Goal: Task Accomplishment & Management: Use online tool/utility

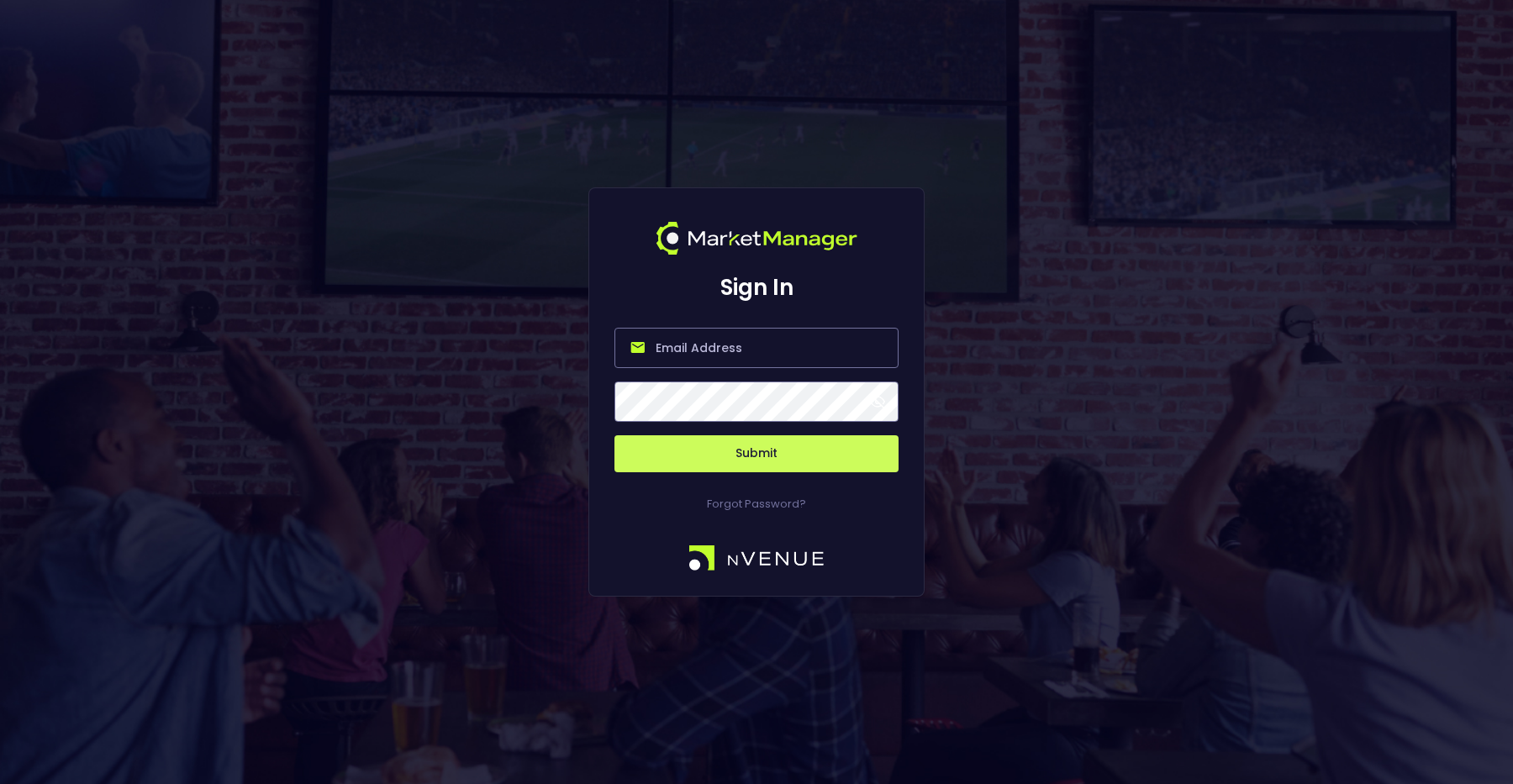
click at [738, 337] on input "email" at bounding box center [756, 347] width 284 height 40
type input "[PERSON_NAME][EMAIL_ADDRESS][DOMAIN_NAME]"
click at [744, 455] on button "Submit" at bounding box center [756, 453] width 284 height 37
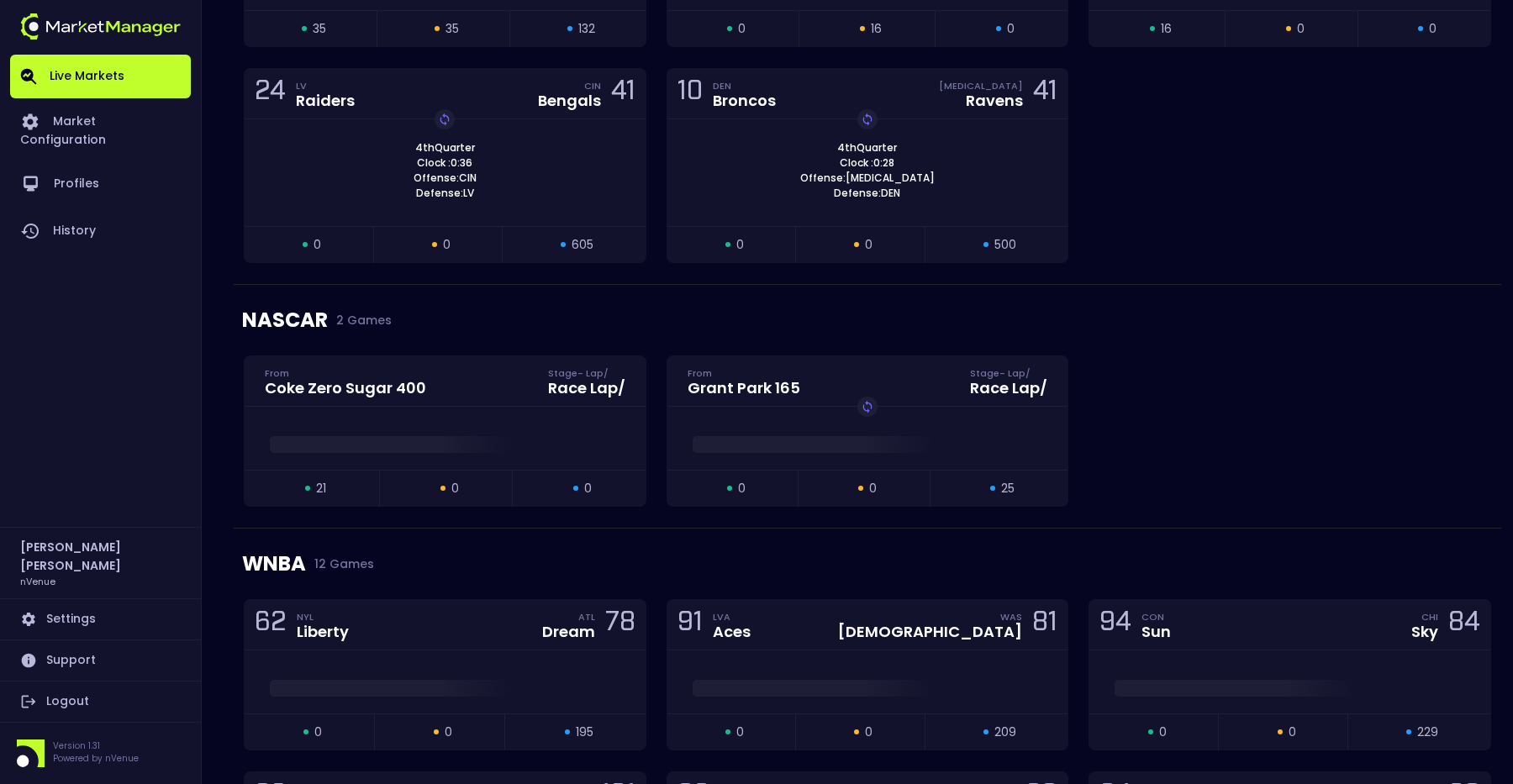
scroll to position [1715, 0]
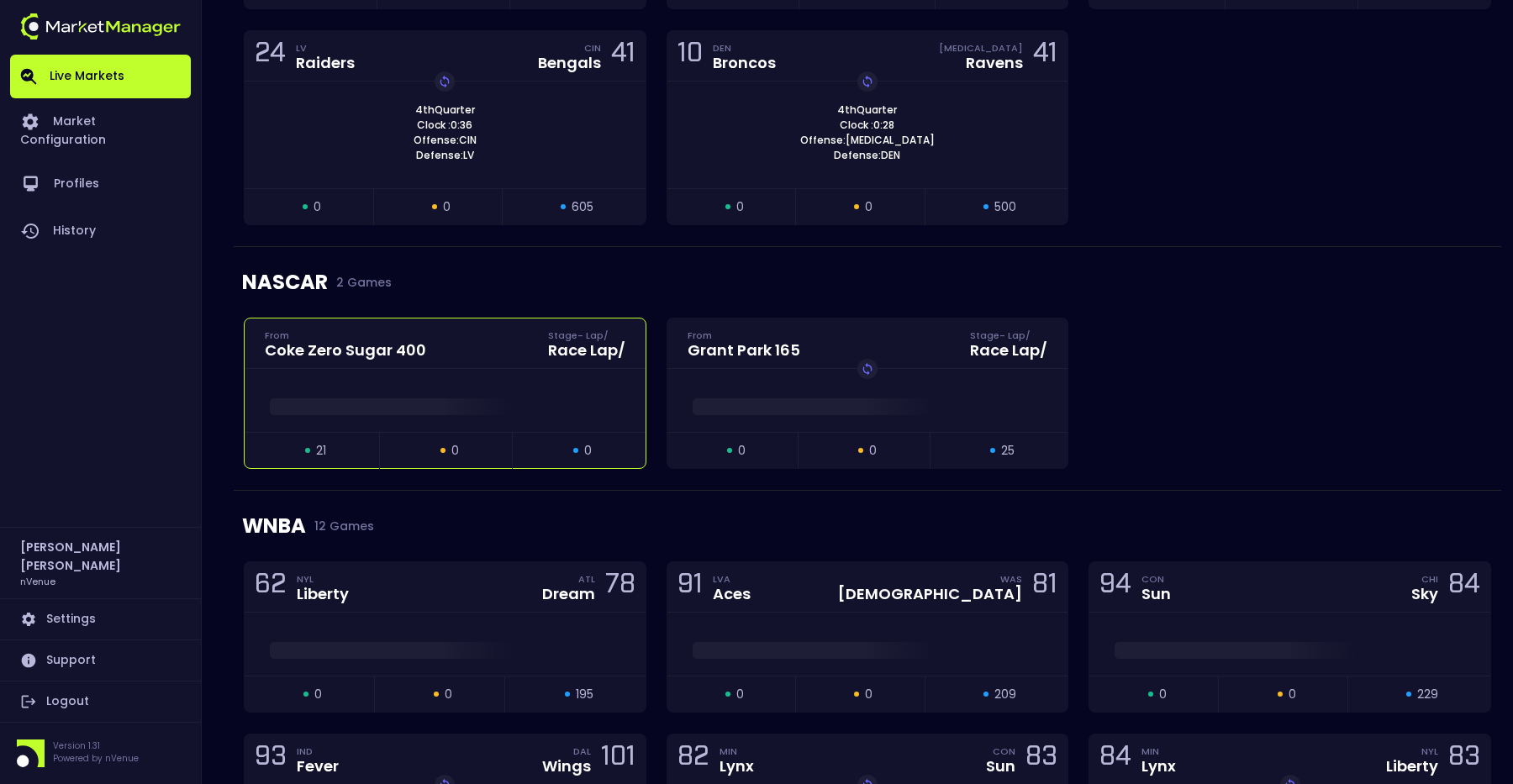
click at [529, 392] on div at bounding box center [445, 402] width 401 height 25
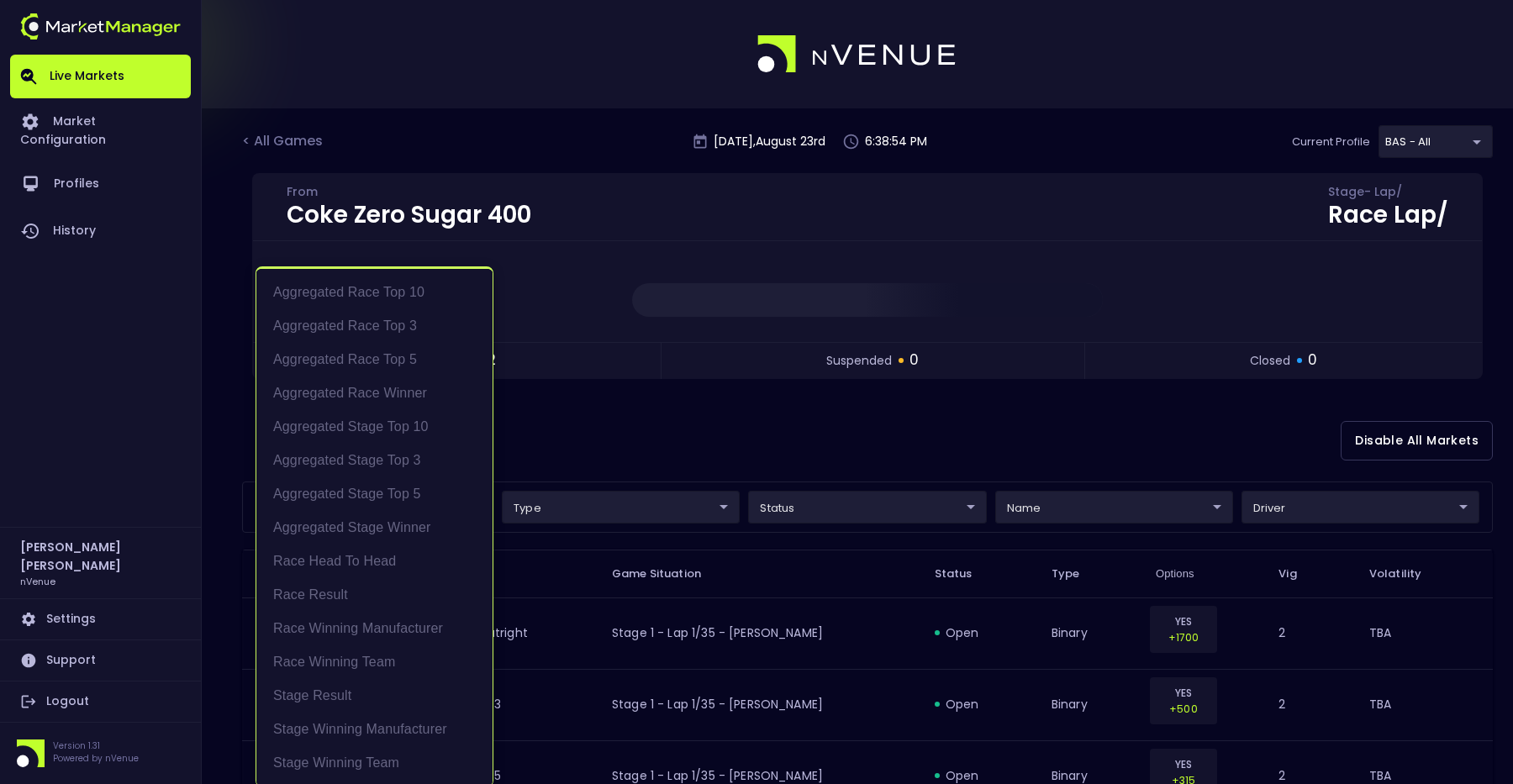
click at [1143, 514] on div at bounding box center [756, 392] width 1513 height 784
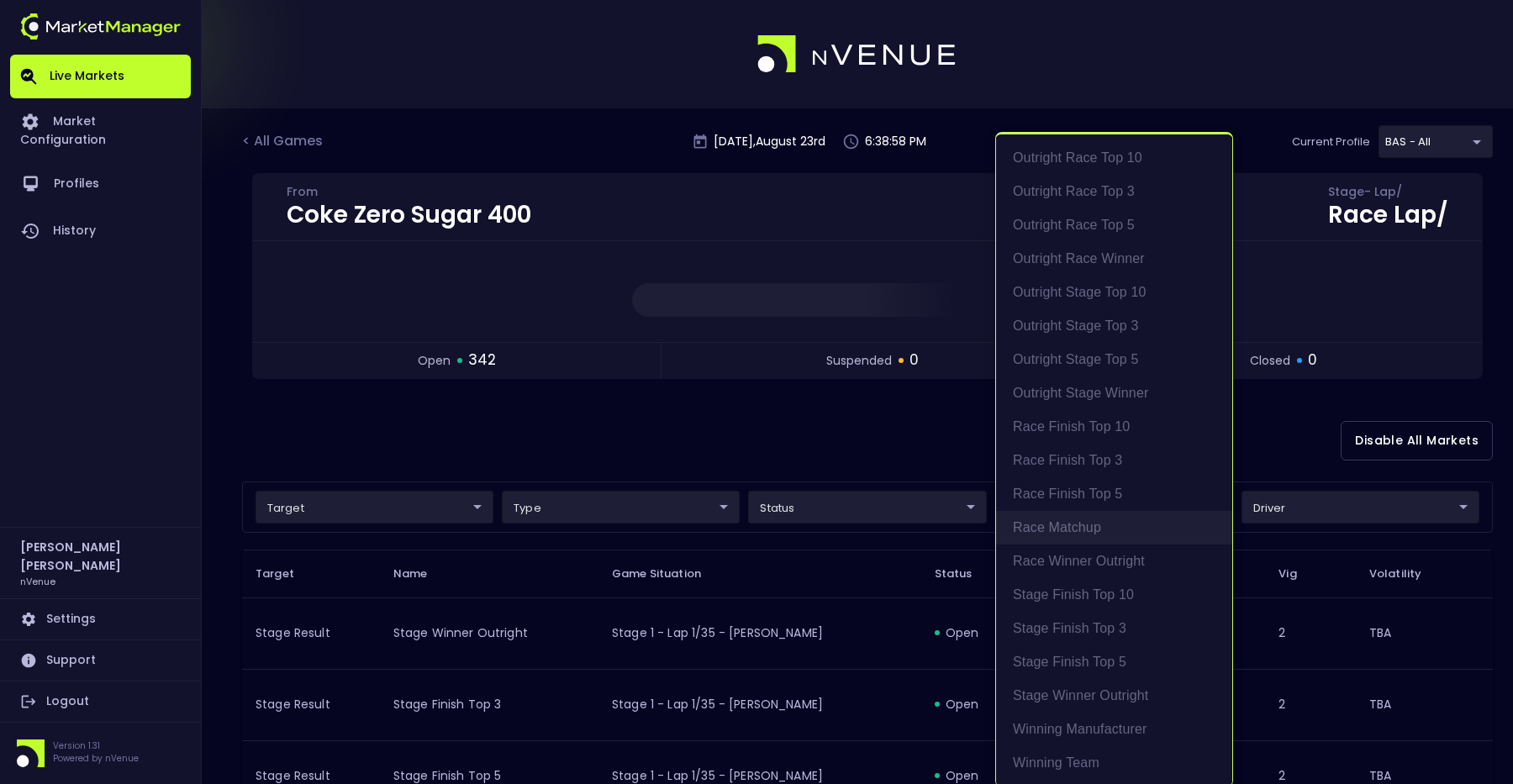
scroll to position [4, 0]
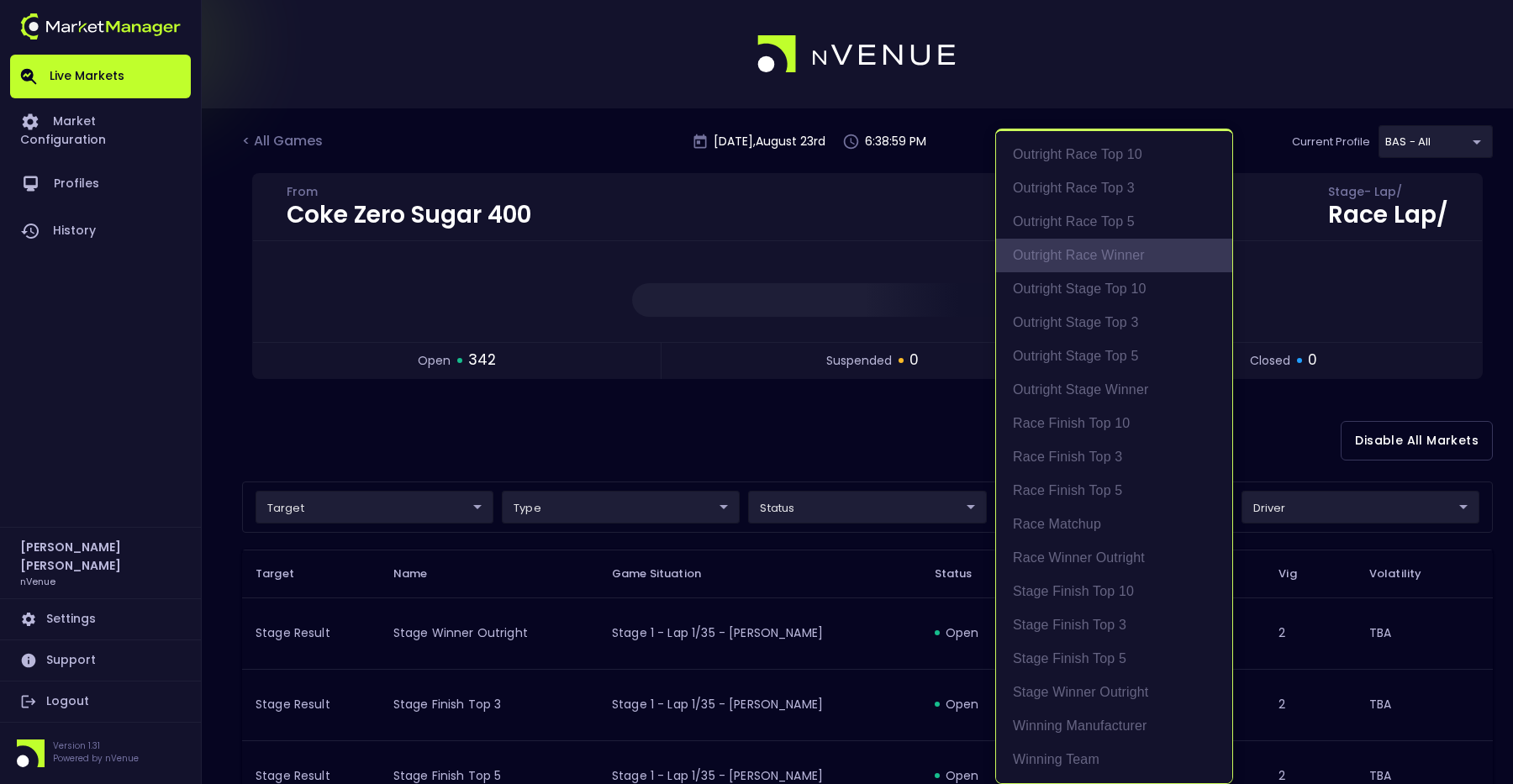
click at [1137, 252] on li "Outright Race Winner" at bounding box center [1114, 255] width 236 height 34
type input "Aggregated Race Winner"
type input "group"
type input "Outright Race Winner"
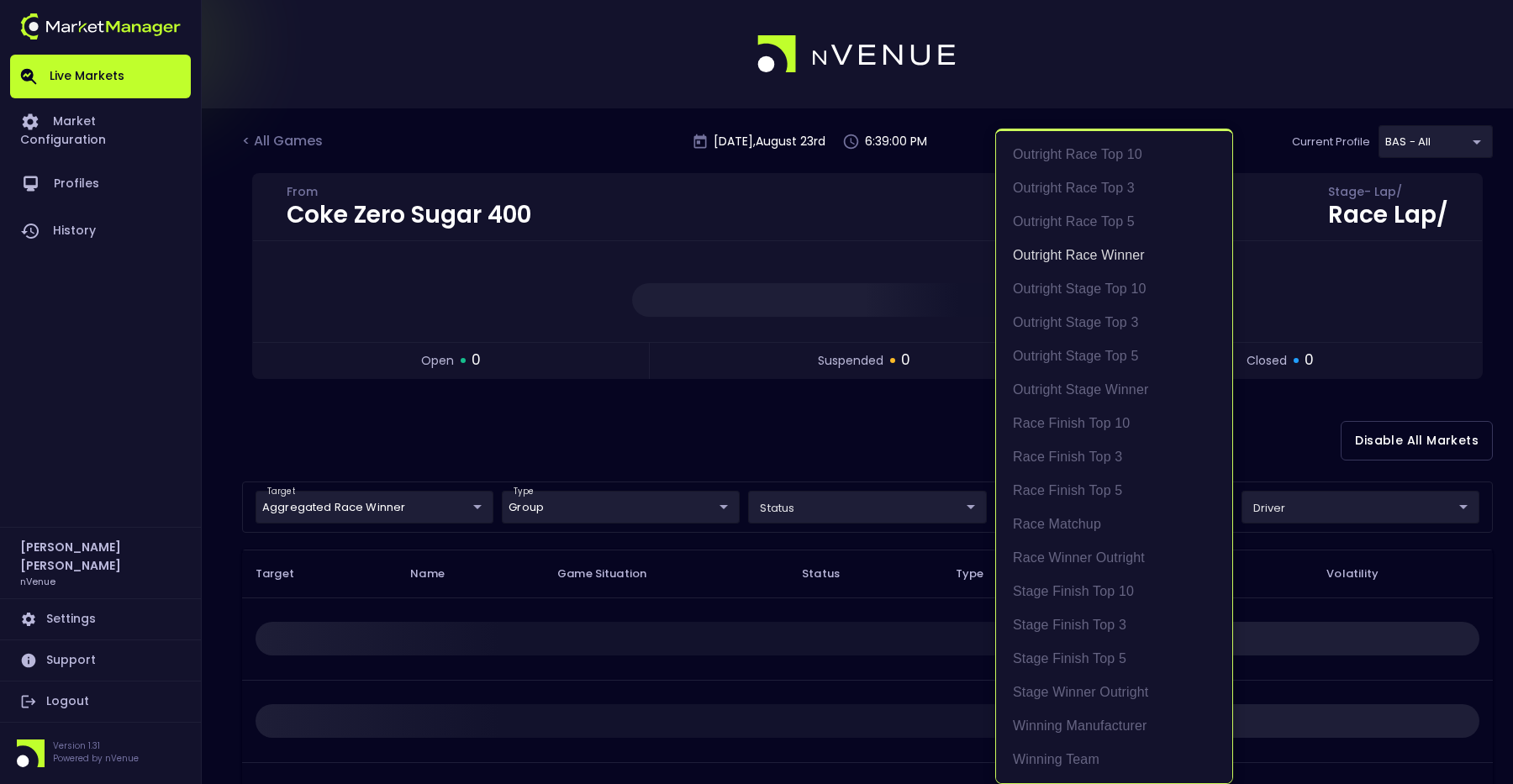
click at [812, 419] on div at bounding box center [756, 392] width 1513 height 784
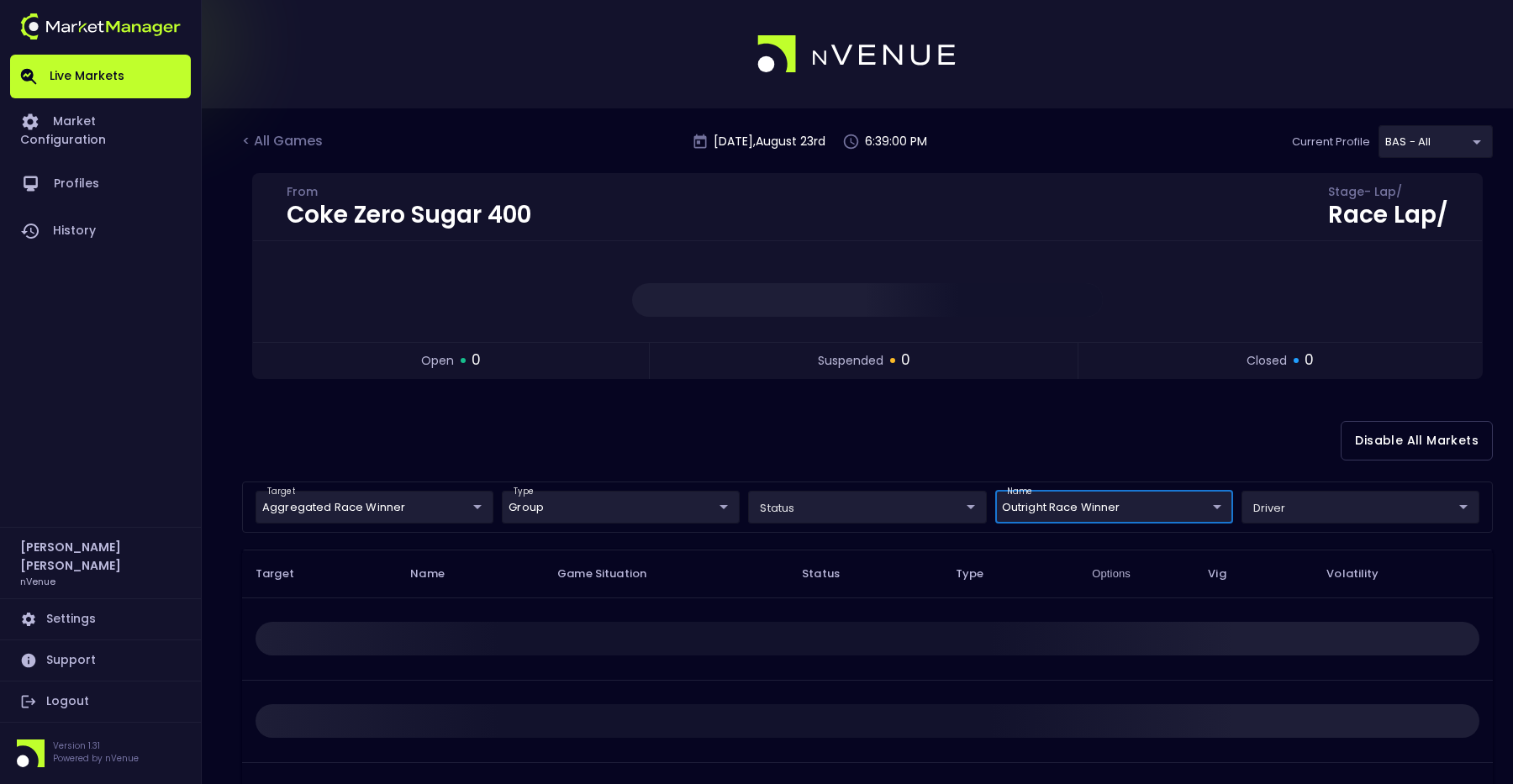
scroll to position [0, 0]
click at [1067, 515] on body "Live Markets Market Configuration Profiles History [PERSON_NAME] nVenue Setting…" at bounding box center [756, 506] width 1513 height 1011
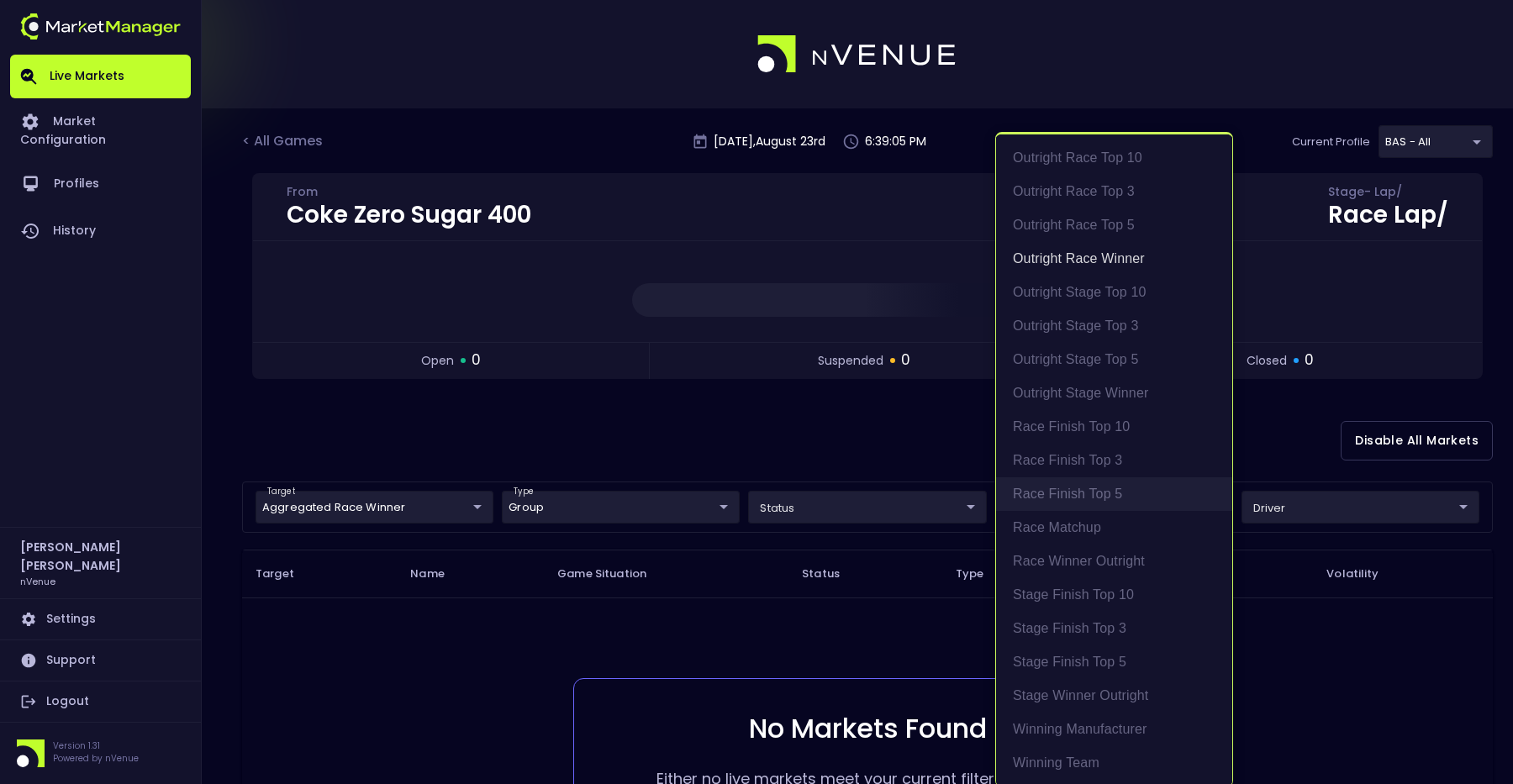
scroll to position [4, 0]
click at [1112, 259] on li "Outright Race Winner" at bounding box center [1114, 255] width 236 height 34
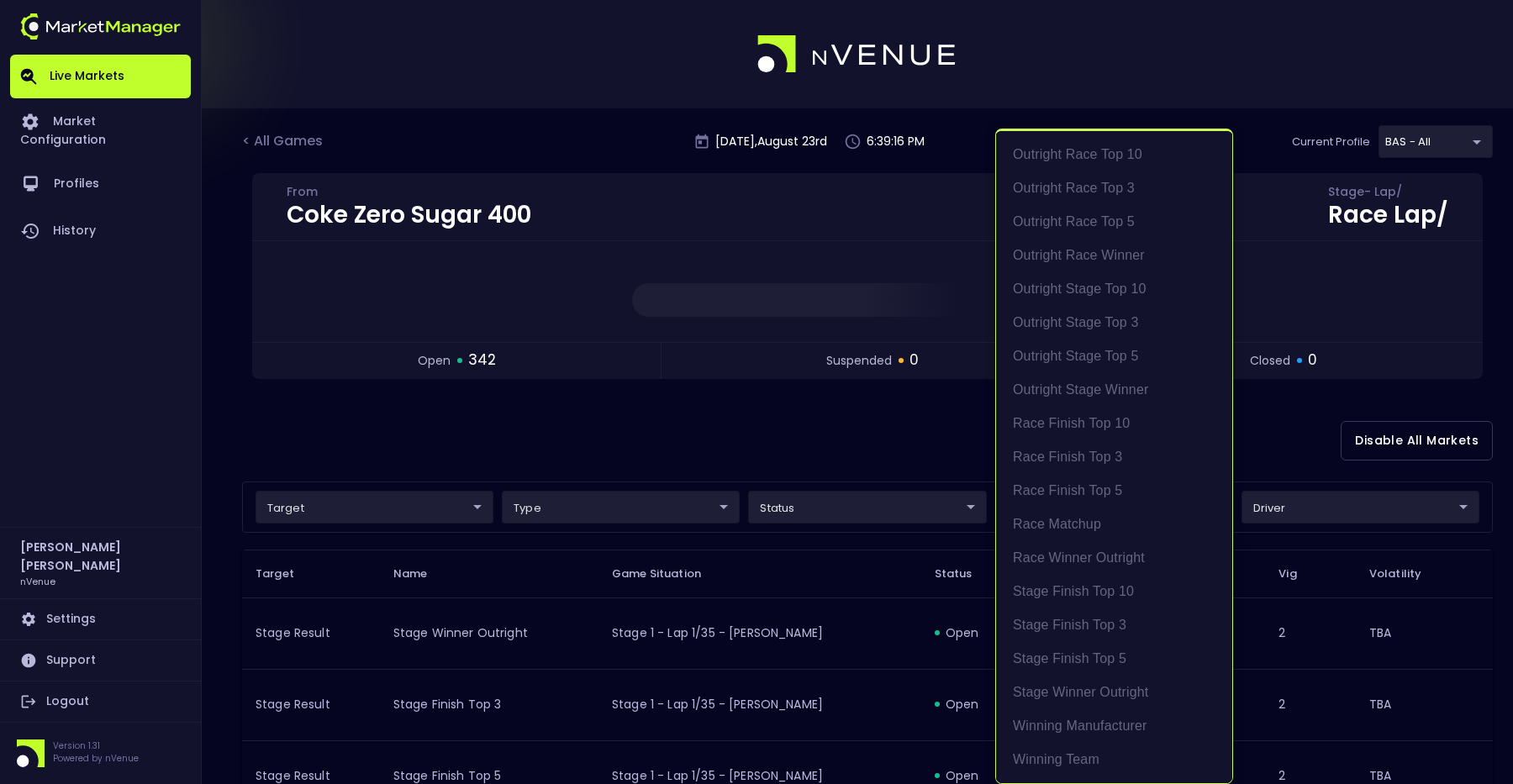
click at [795, 406] on div at bounding box center [756, 392] width 1513 height 784
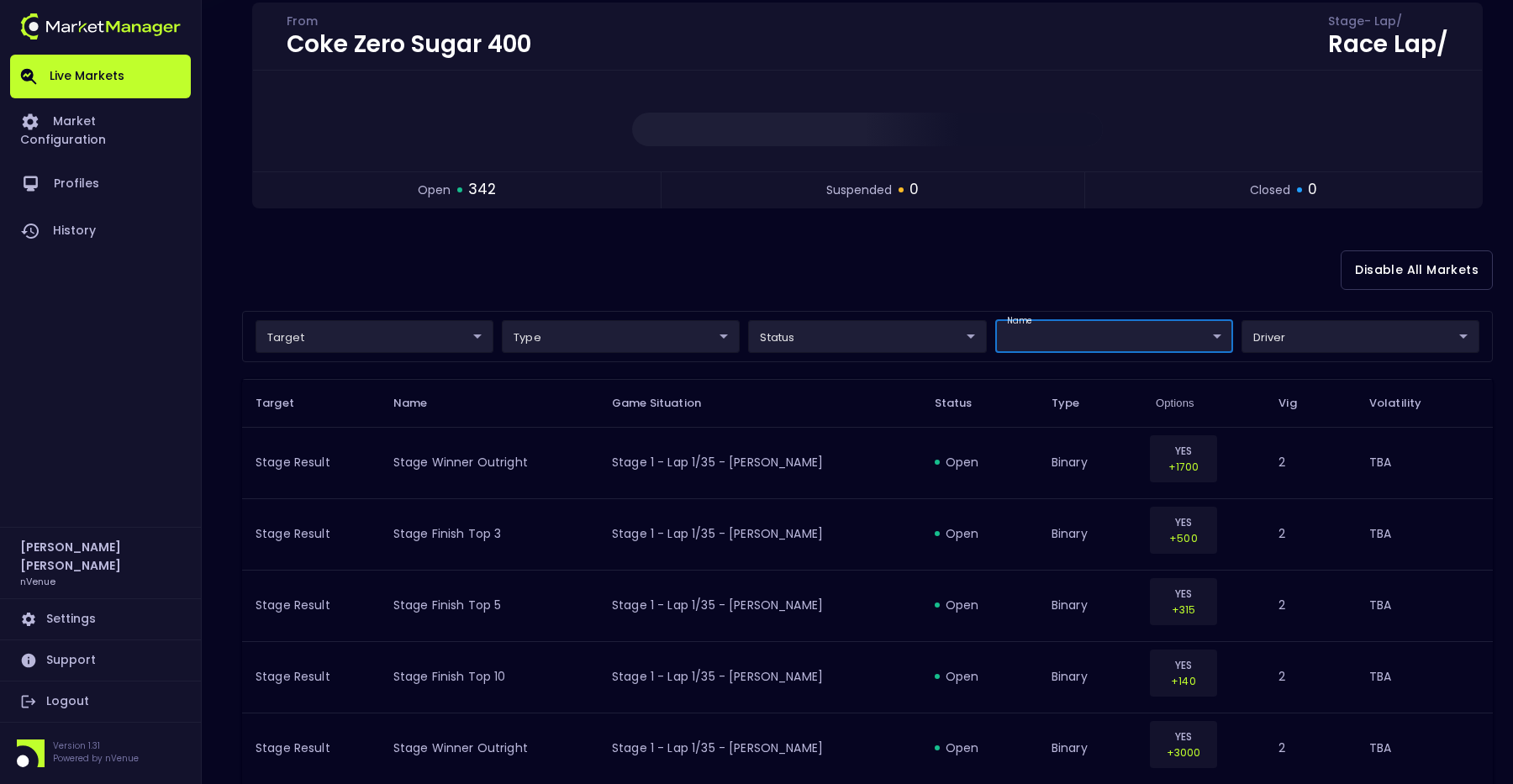
scroll to position [0, 0]
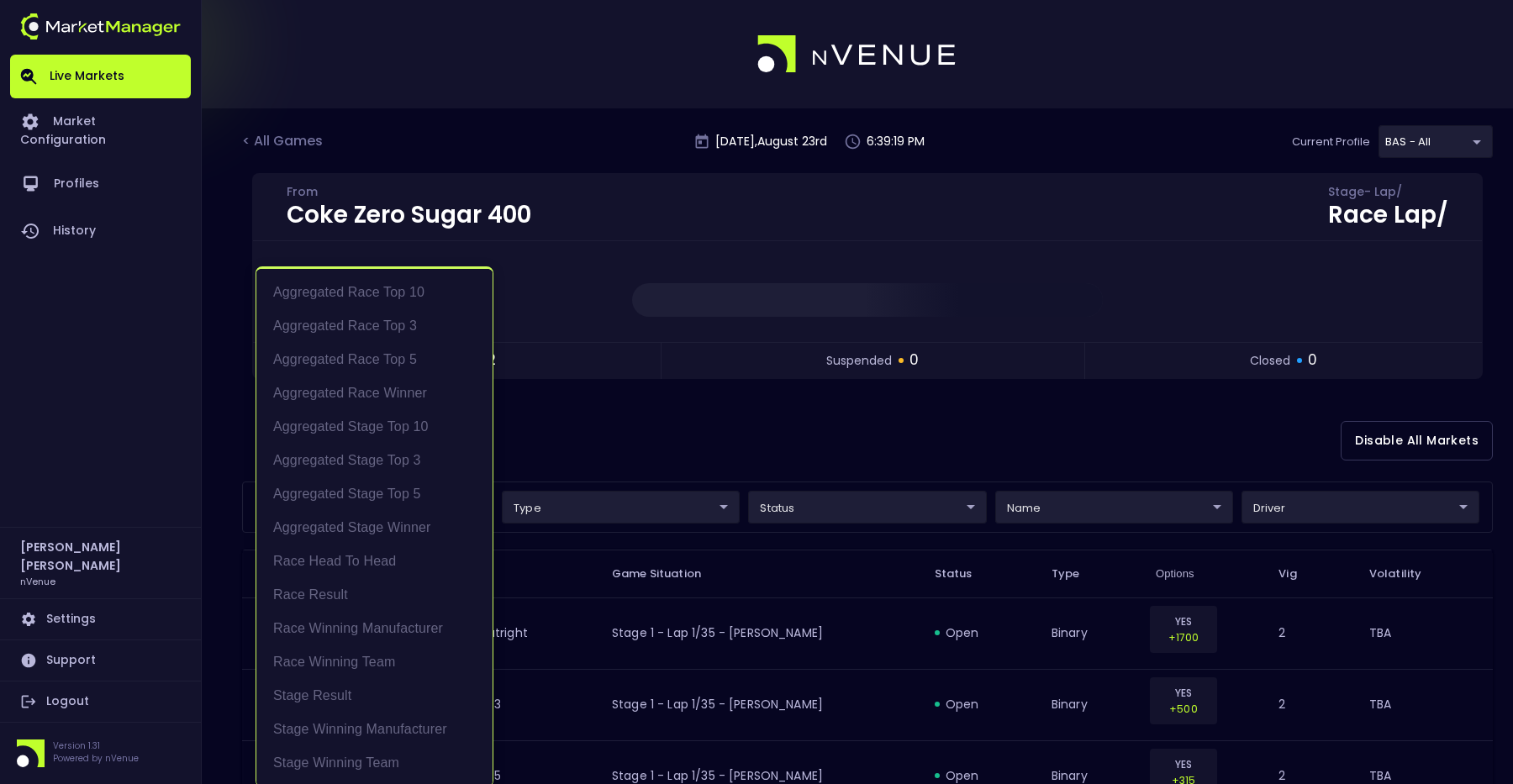
click at [369, 598] on li "Race Result" at bounding box center [374, 594] width 236 height 34
type input "Race Result"
click at [756, 469] on div at bounding box center [756, 392] width 1513 height 784
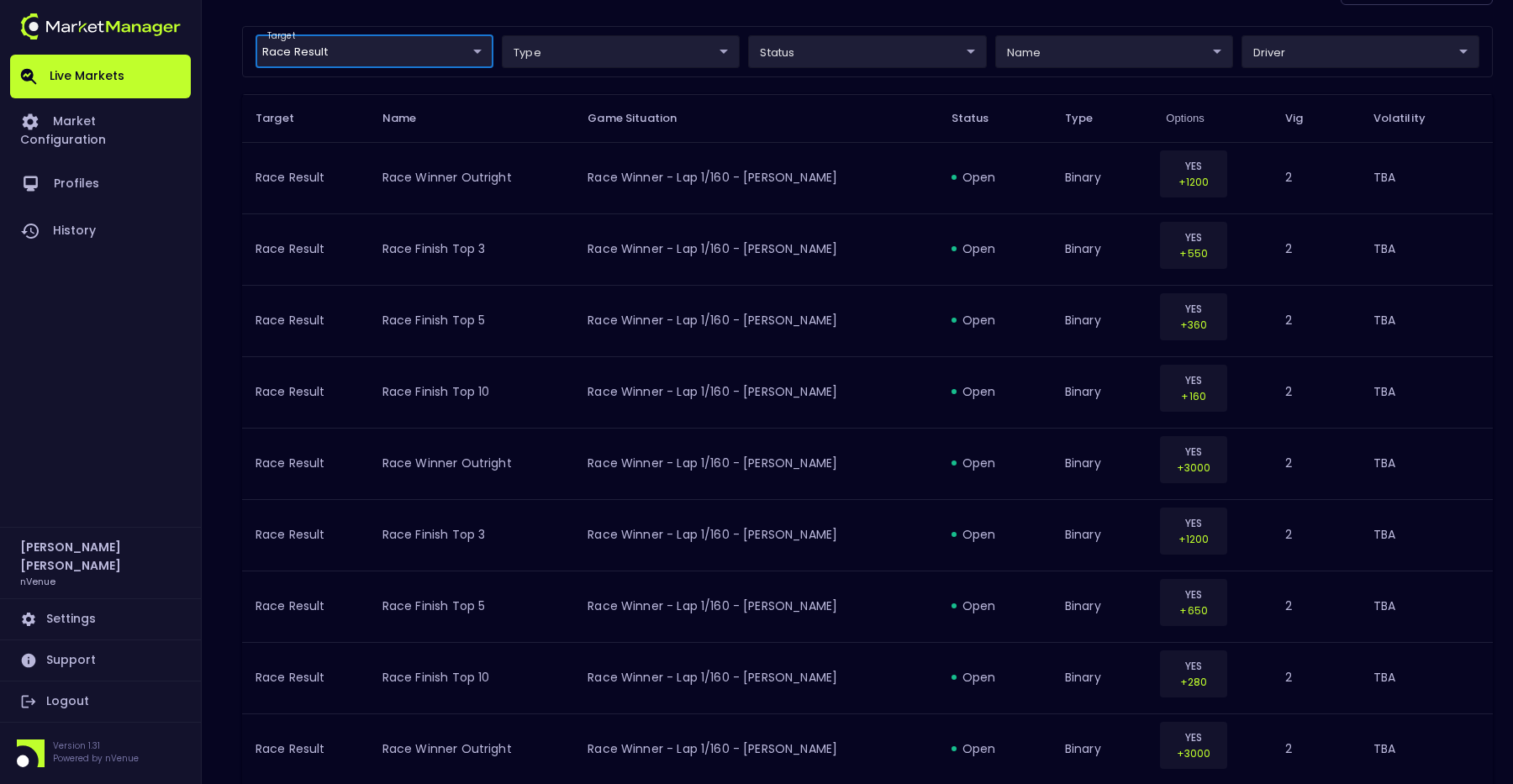
scroll to position [41, 0]
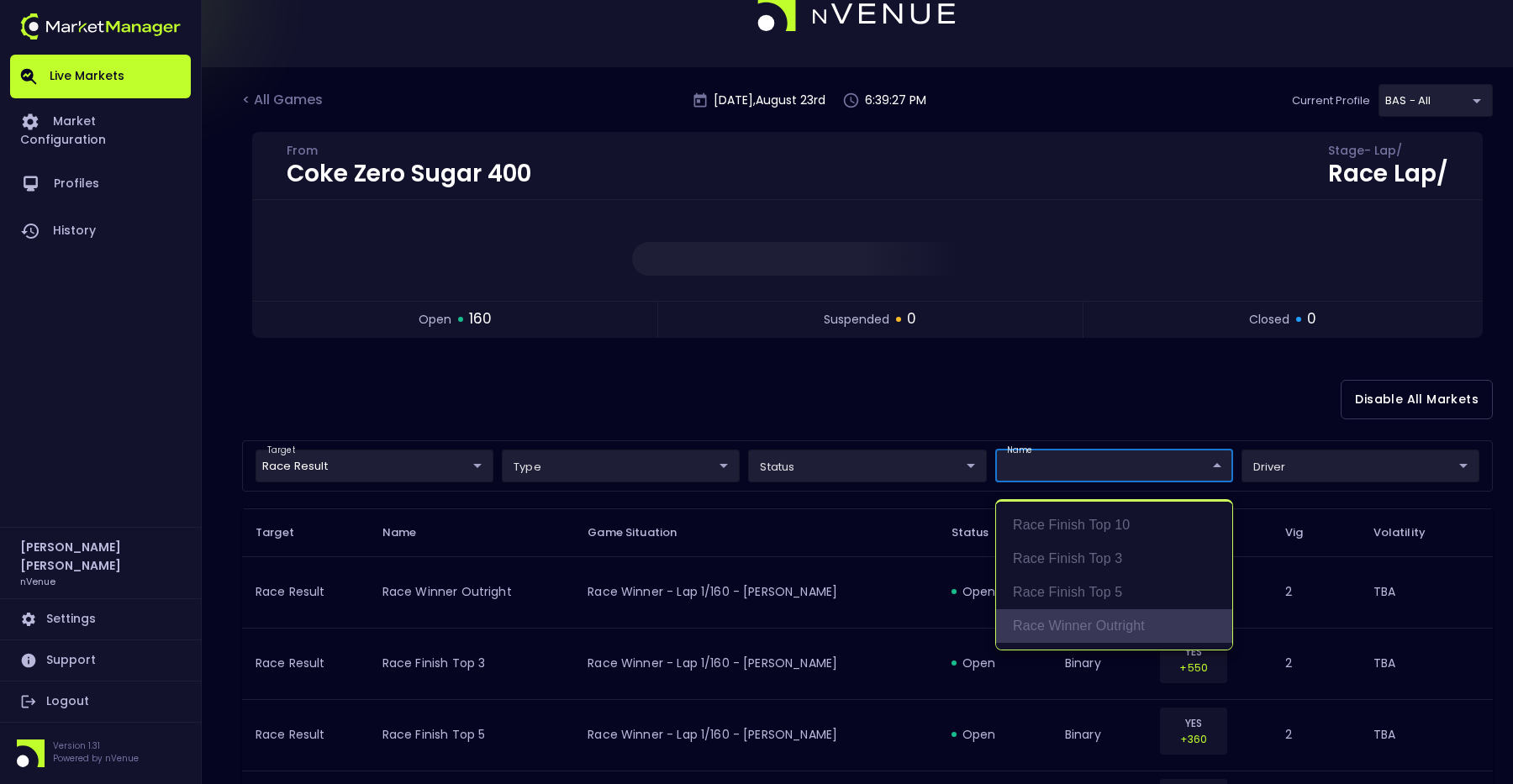
click at [1120, 622] on li "Race Winner Outright" at bounding box center [1114, 626] width 236 height 34
type input "Race Winner Outright"
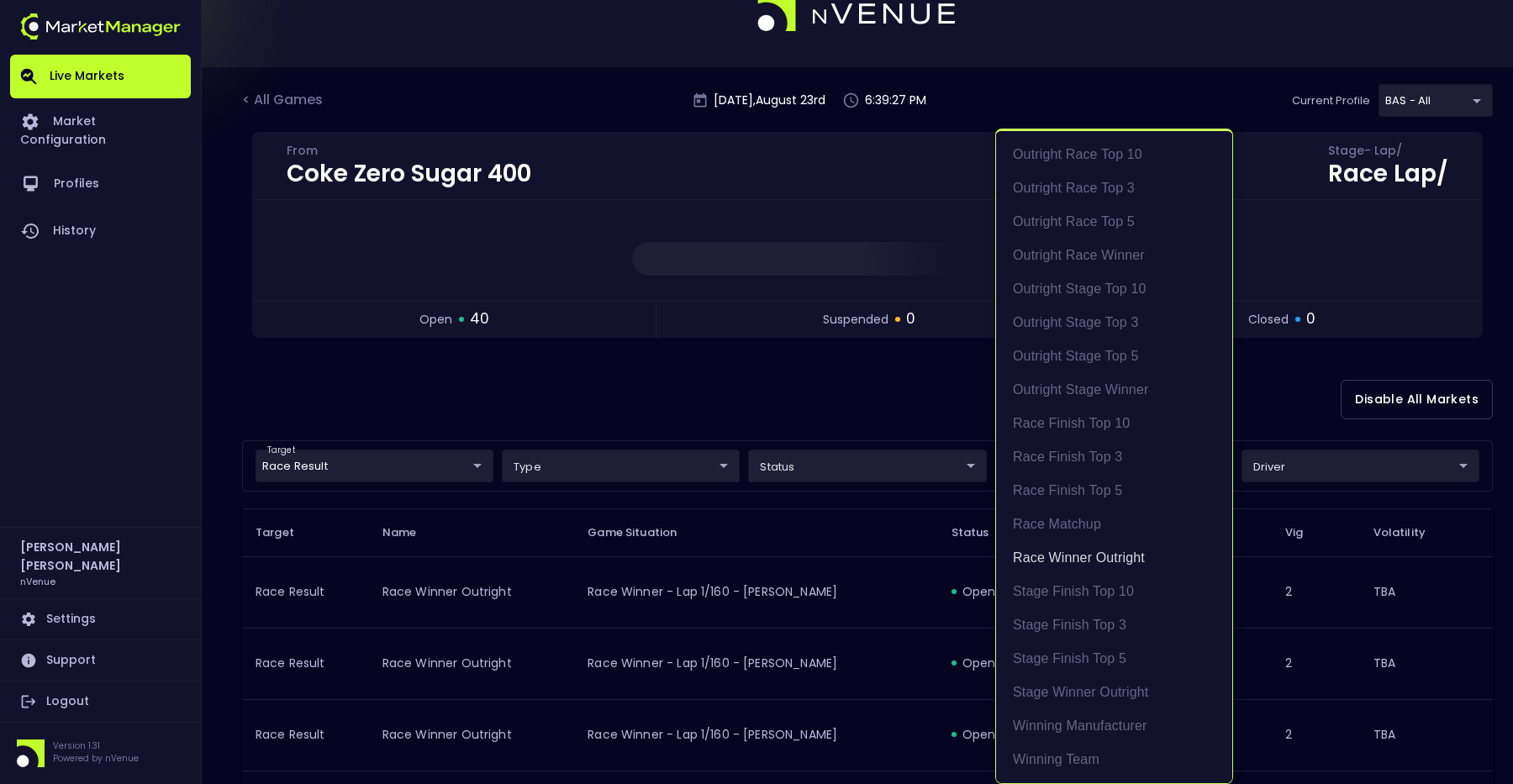
click at [887, 355] on div at bounding box center [756, 392] width 1513 height 784
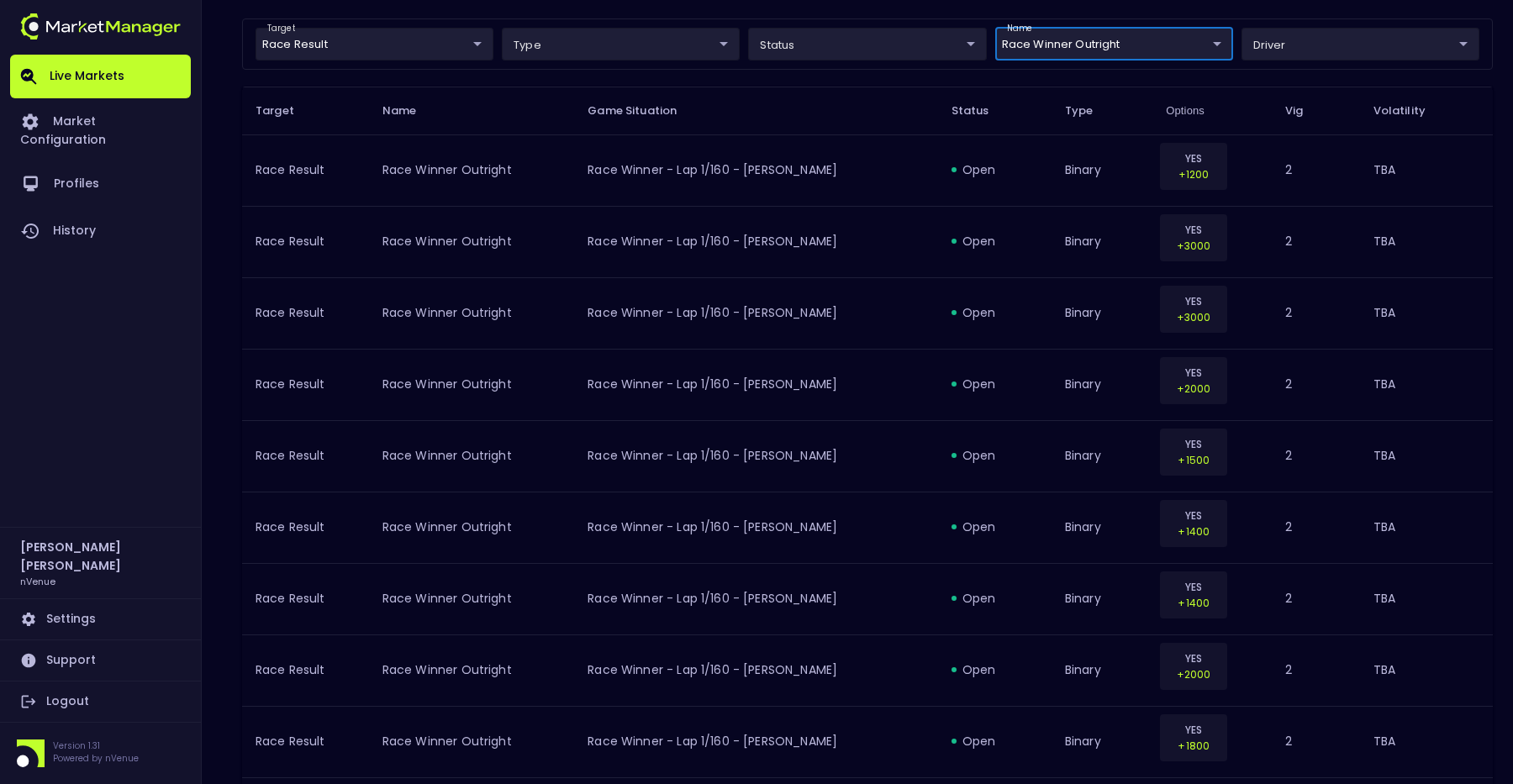
scroll to position [0, 0]
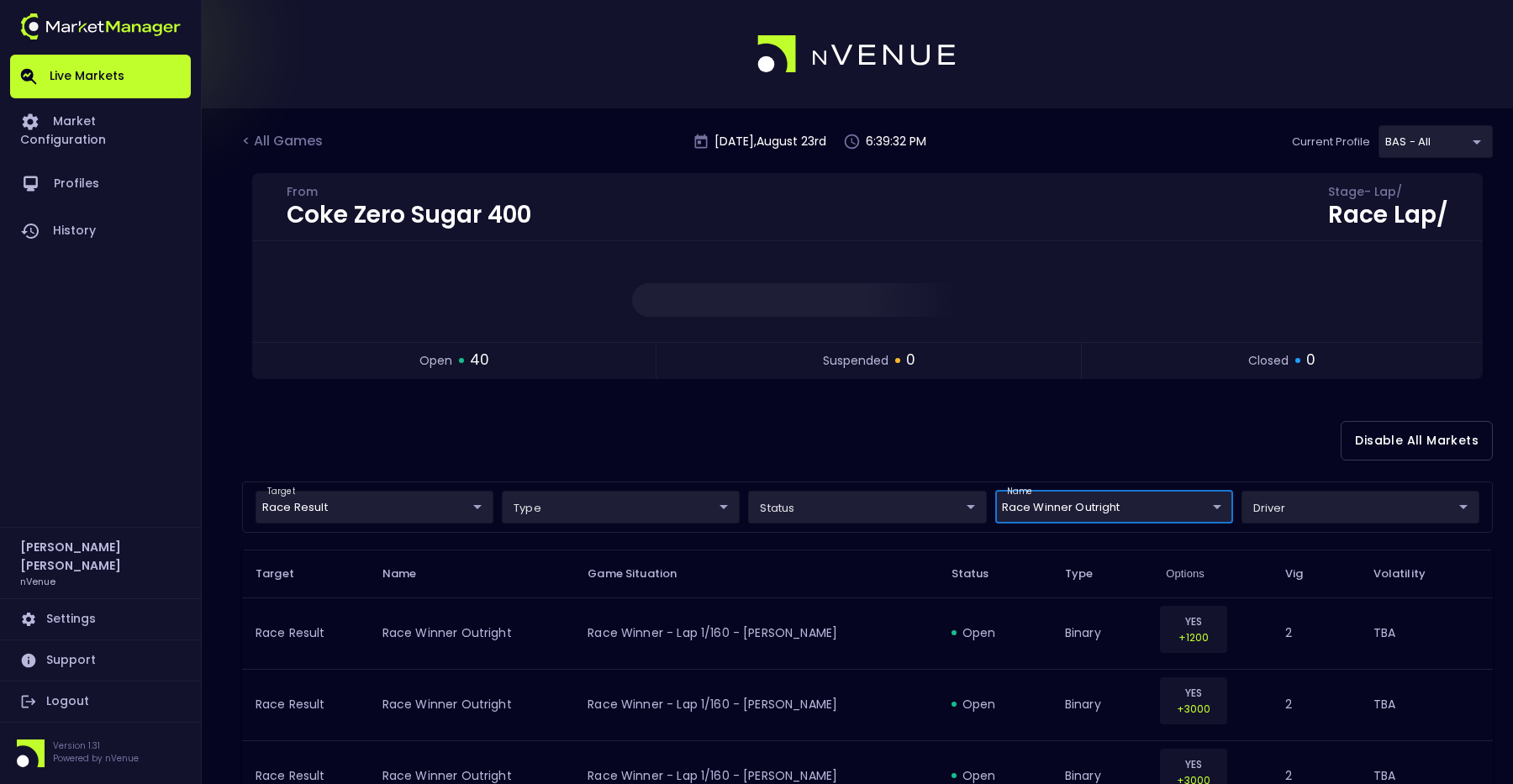
click at [888, 460] on div "Disable All Markets" at bounding box center [867, 440] width 1251 height 82
click at [866, 459] on div "Disable All Markets" at bounding box center [867, 440] width 1251 height 82
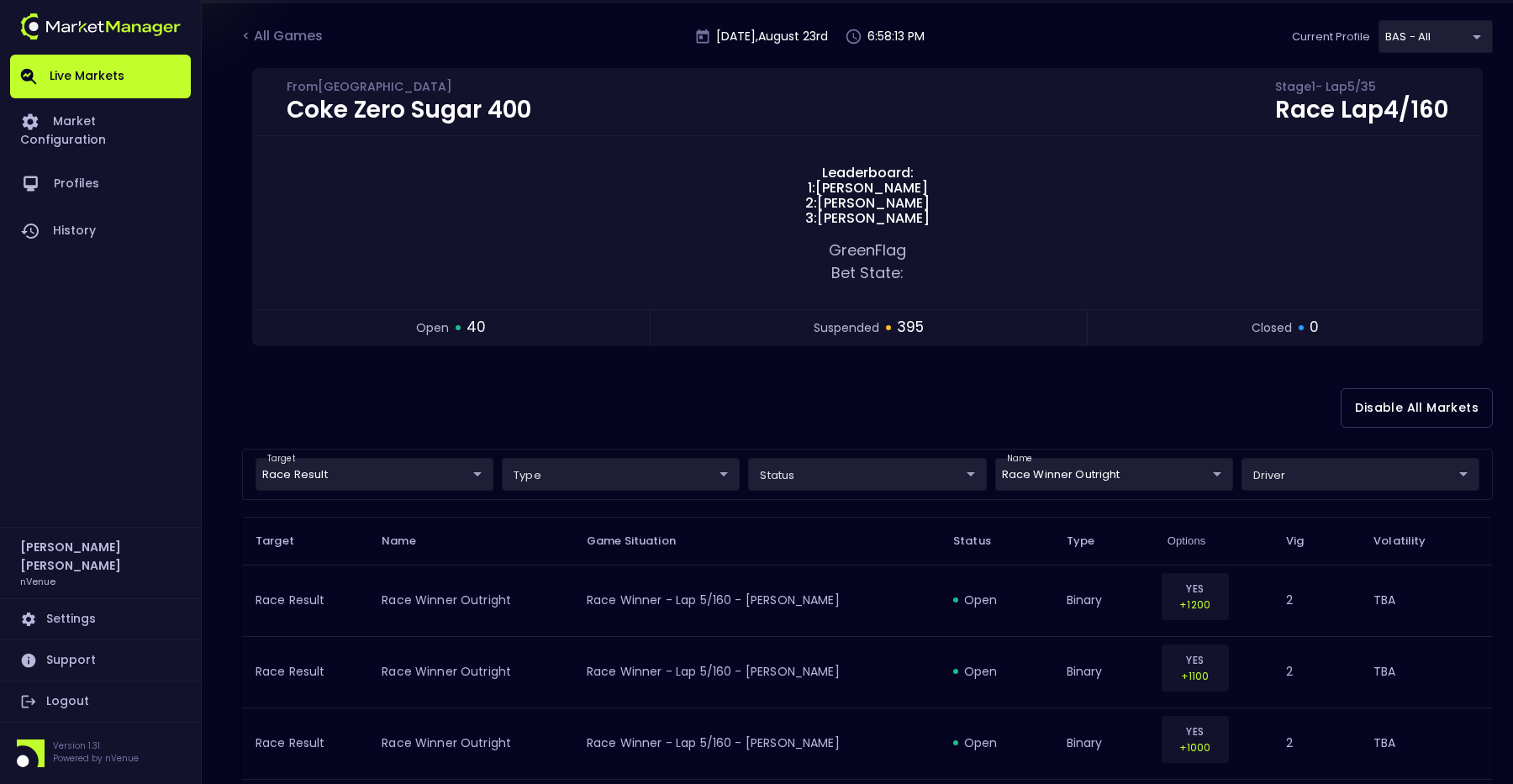
scroll to position [245, 0]
